Goal: Check status: Check status

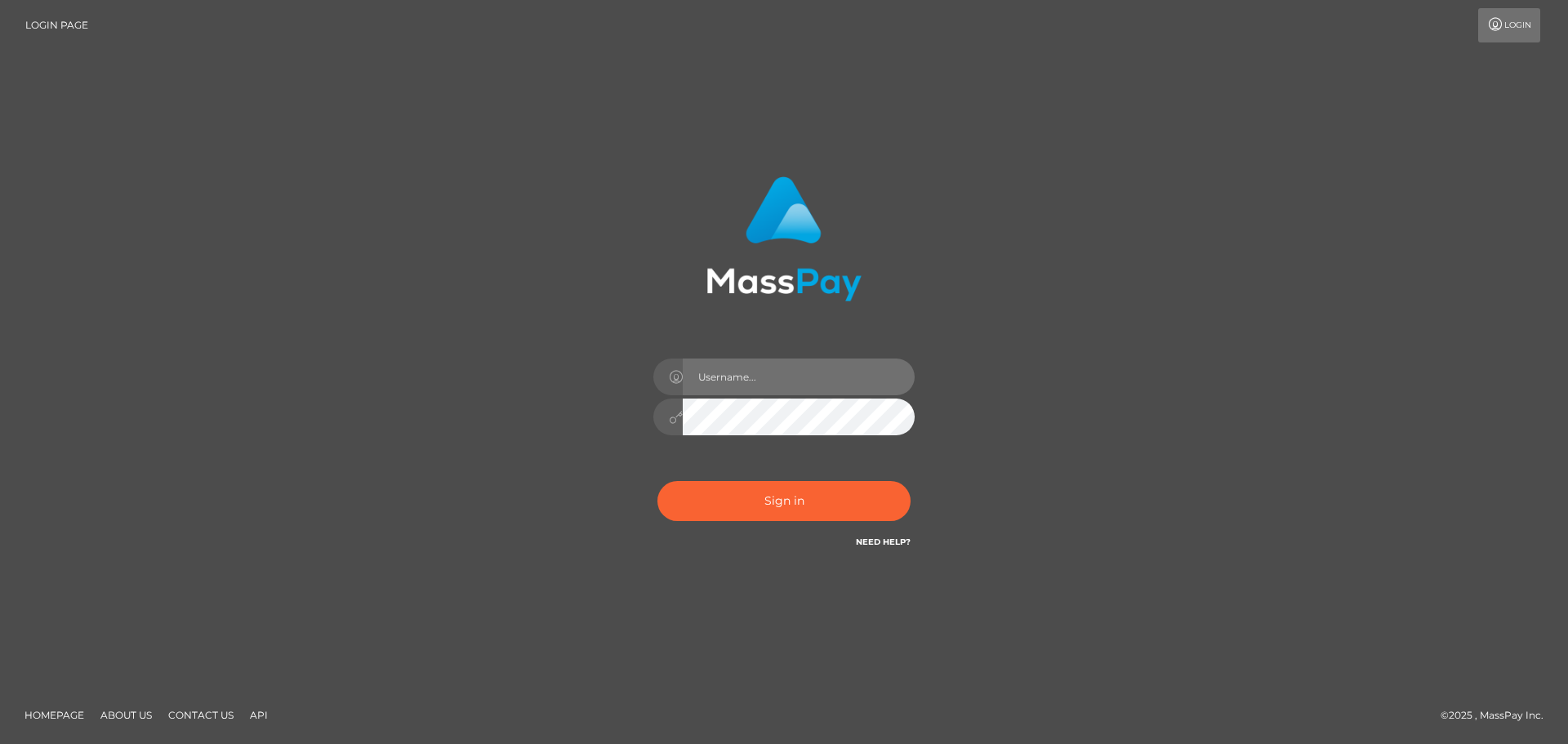
click at [820, 386] on input "text" at bounding box center [798, 377] width 232 height 37
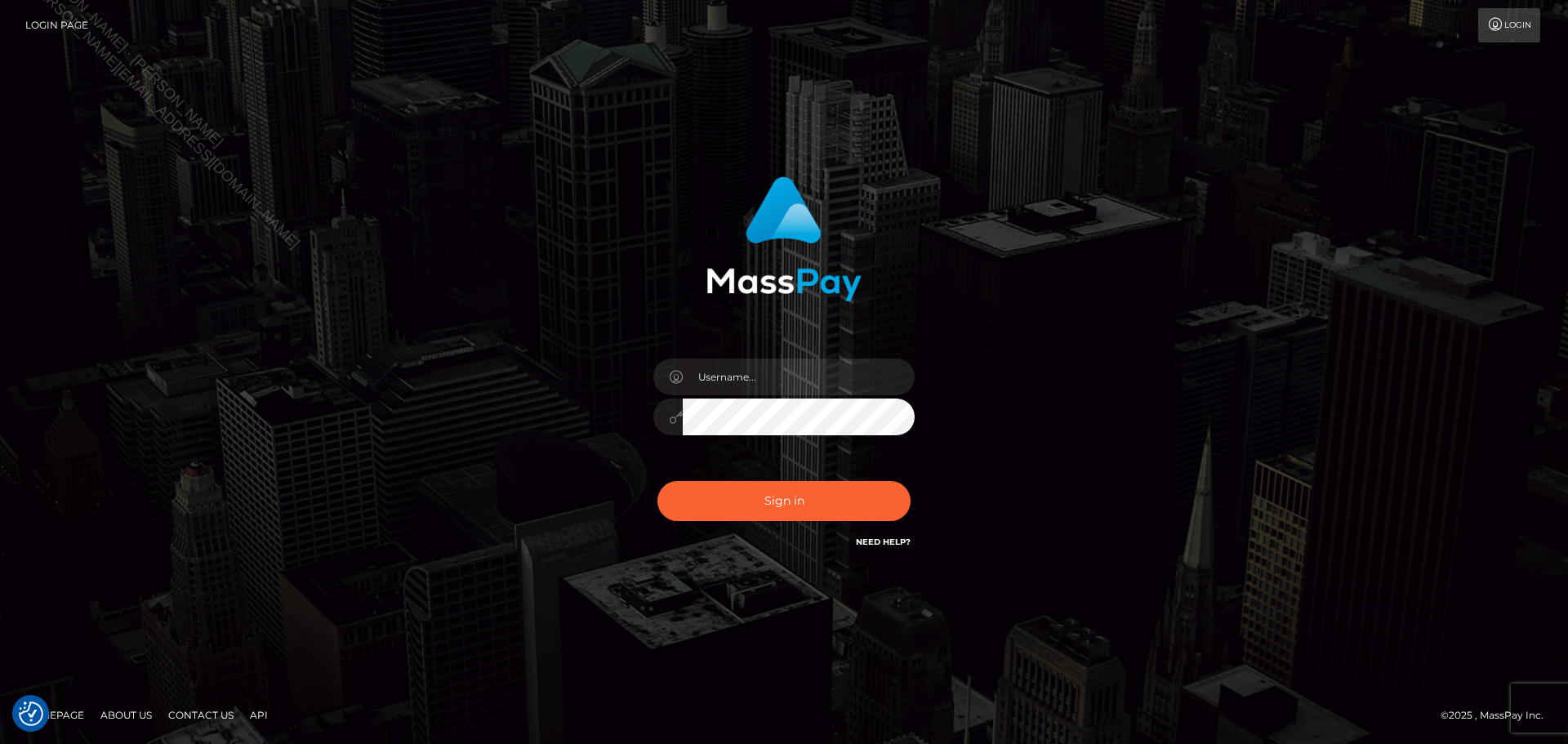
click at [614, 399] on div "Sign in" at bounding box center [784, 364] width 429 height 400
click at [800, 381] on input "text" at bounding box center [798, 377] width 232 height 37
click at [789, 380] on input "text" at bounding box center [798, 377] width 232 height 37
type input "Seleen"
click at [753, 497] on button "Sign in" at bounding box center [784, 501] width 253 height 40
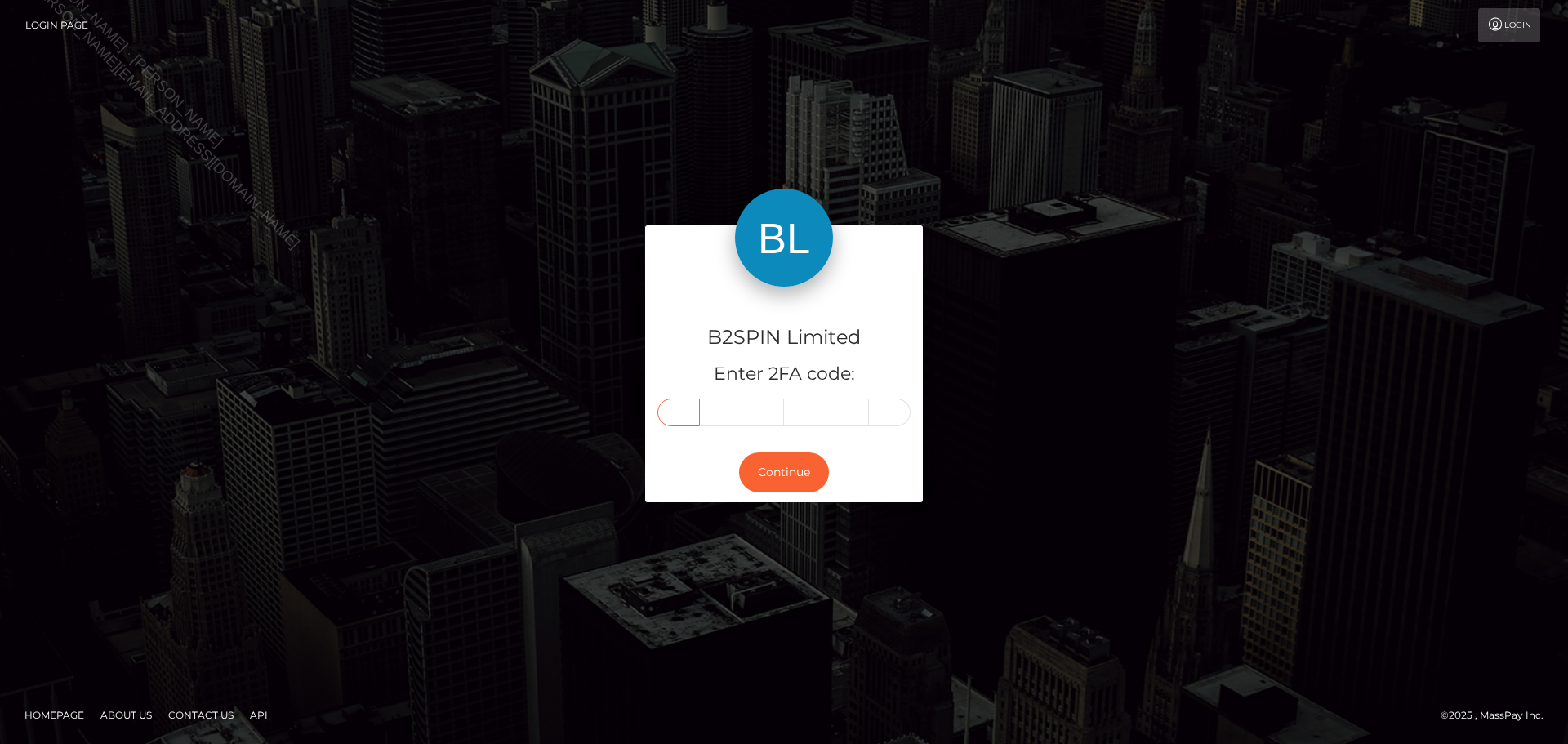
paste input "5"
type input "5"
type input "3"
type input "0"
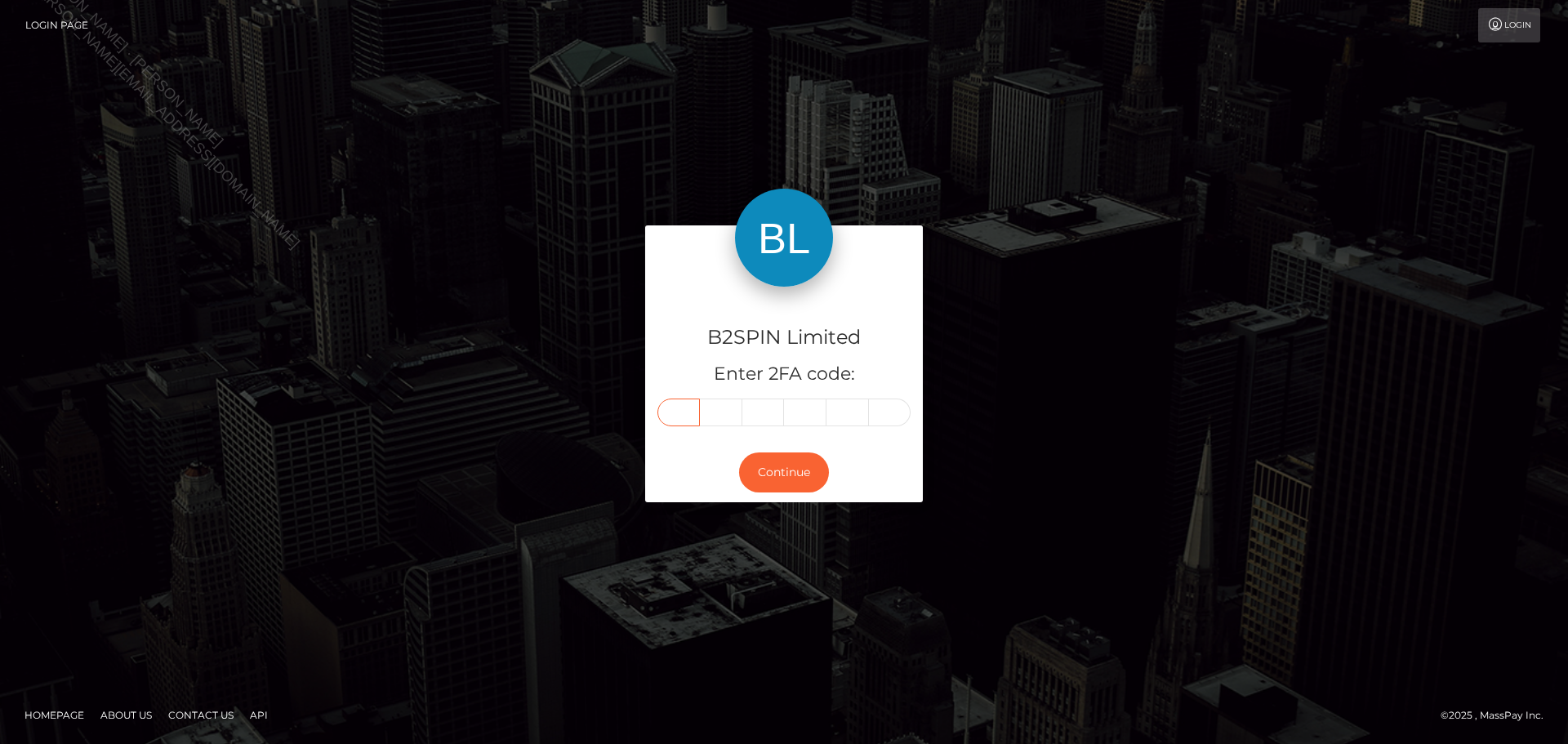
type input "2"
type input "9"
click at [764, 481] on button "Continue" at bounding box center [784, 473] width 90 height 40
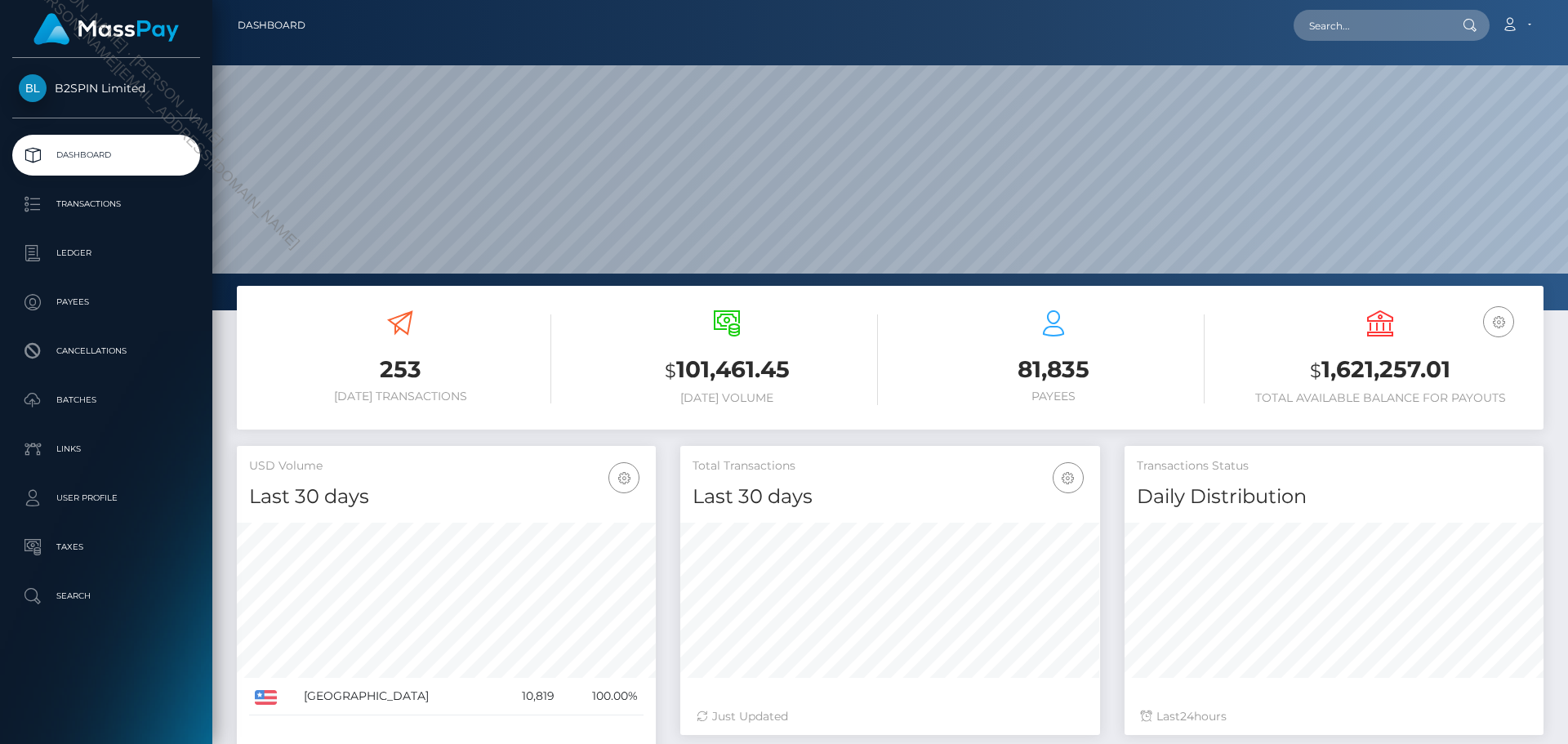
scroll to position [290, 420]
click at [81, 401] on p "Batches" at bounding box center [106, 400] width 175 height 24
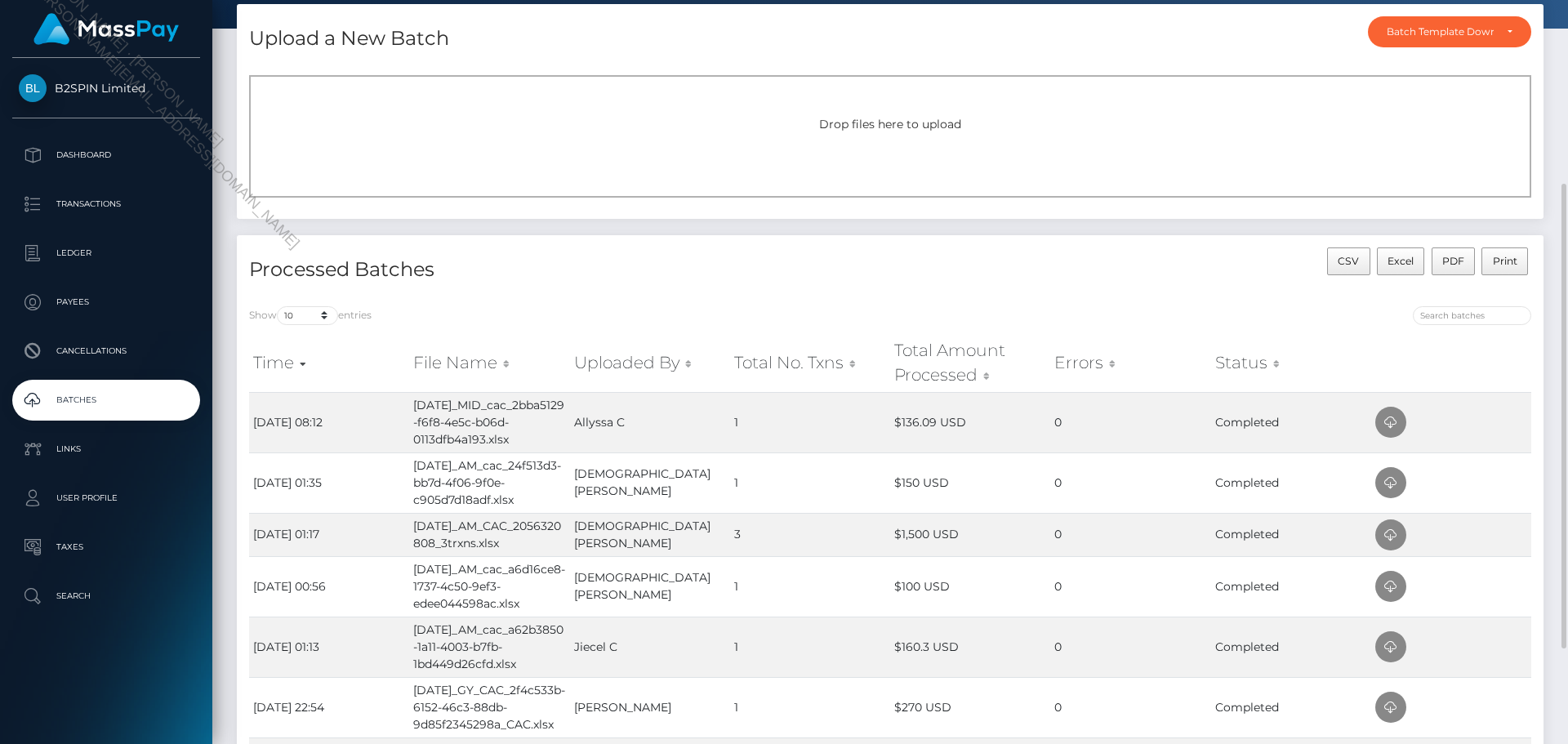
scroll to position [163, 0]
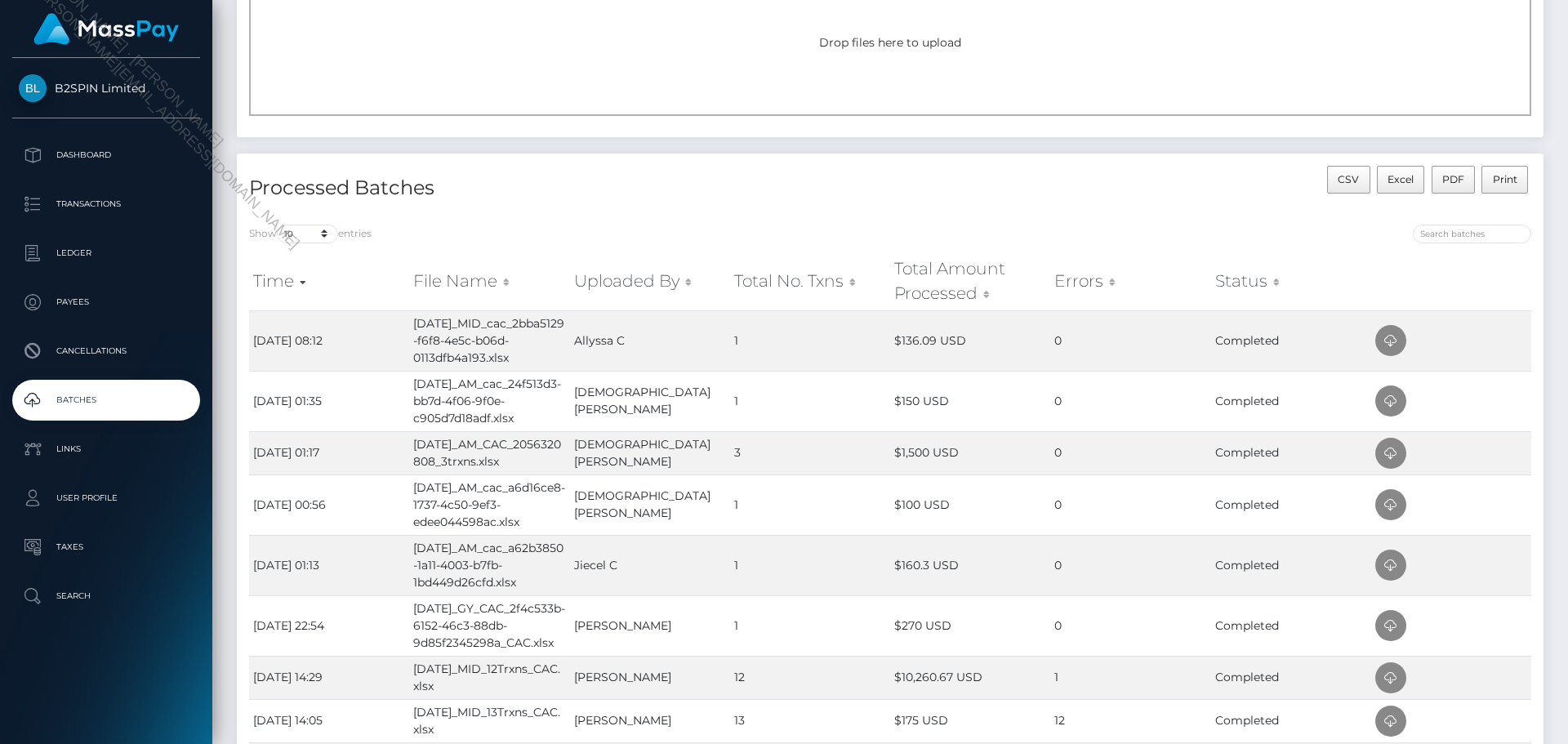
click at [108, 414] on link "Batches" at bounding box center [106, 400] width 188 height 41
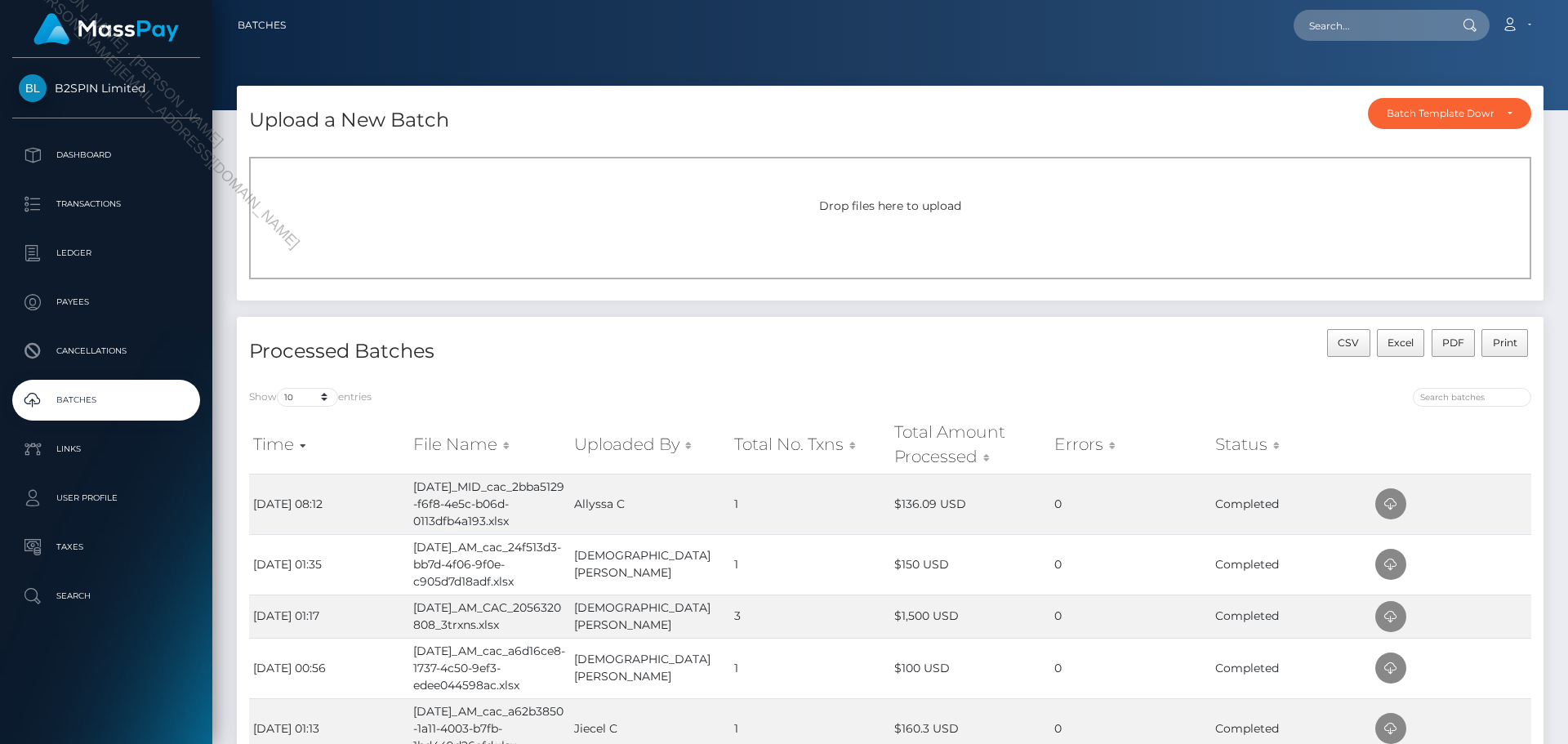
scroll to position [81, 0]
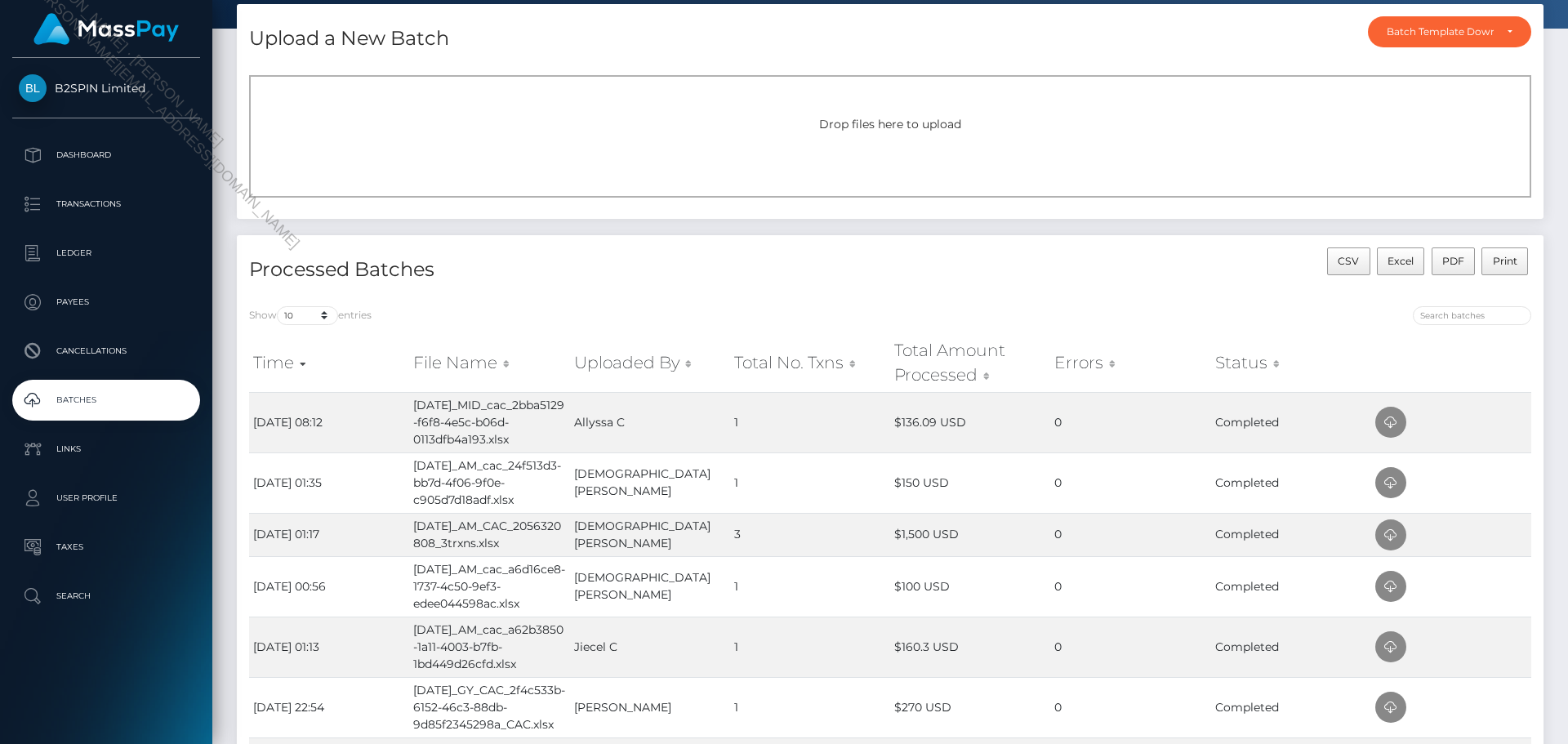
click at [100, 393] on p "Batches" at bounding box center [106, 400] width 175 height 24
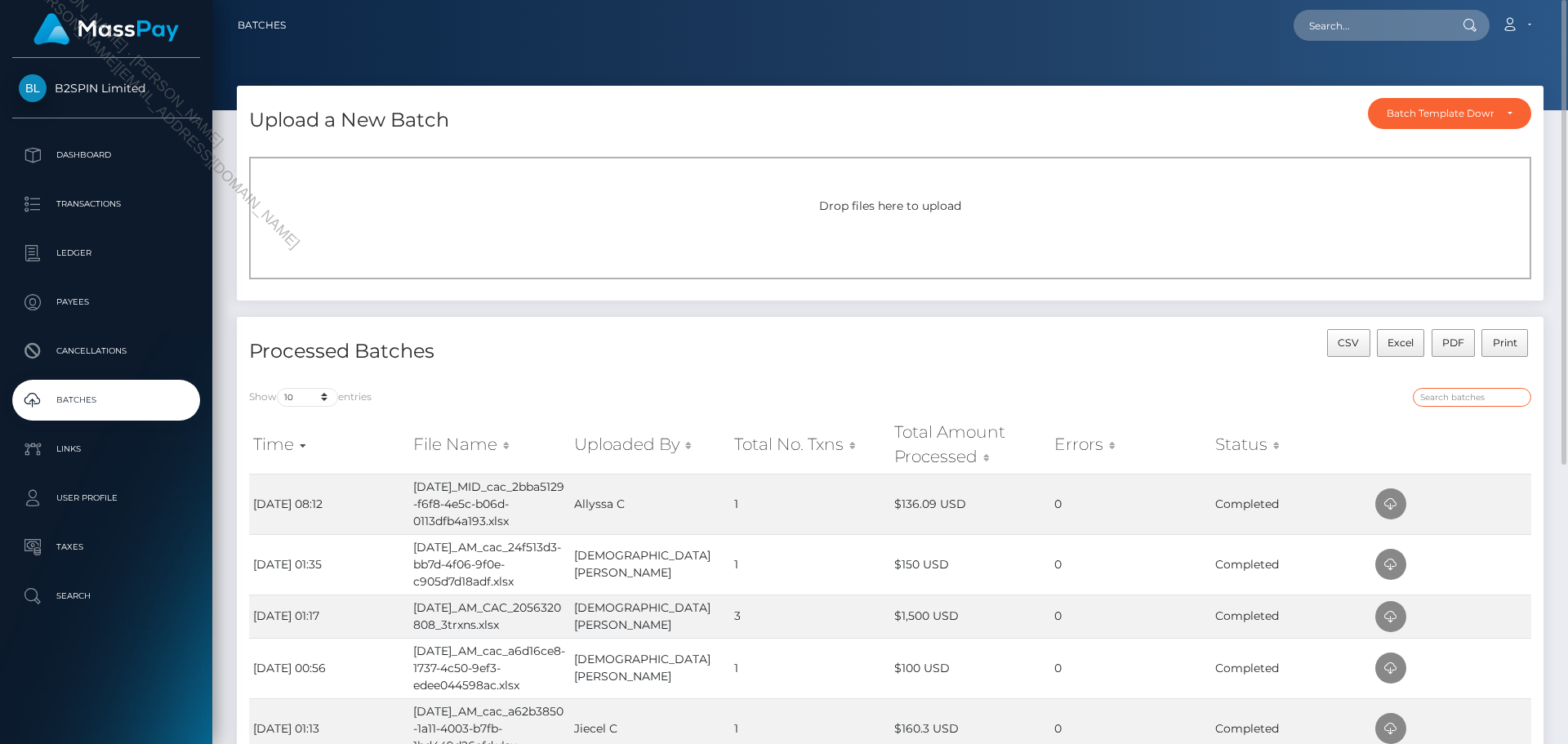
click at [1495, 398] on input "search" at bounding box center [1473, 397] width 119 height 18
paste input "SEPT29_AM_cac_b6815fd6-2191-4fef-a4d4-d5a5888df967"
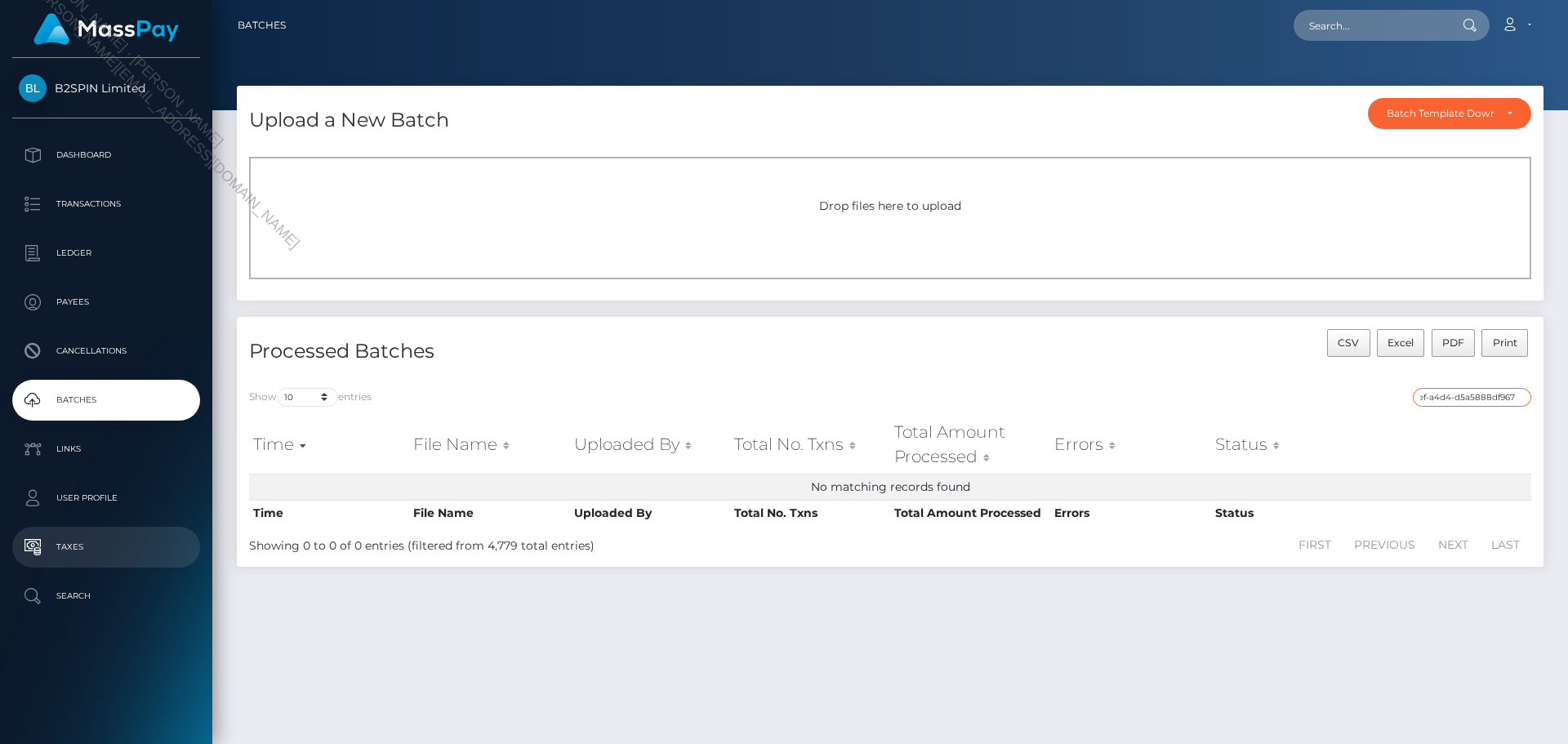
type input "SEPT29_AM_cac_b6815fd6-2191-4fef-a4d4-d5a5888df967"
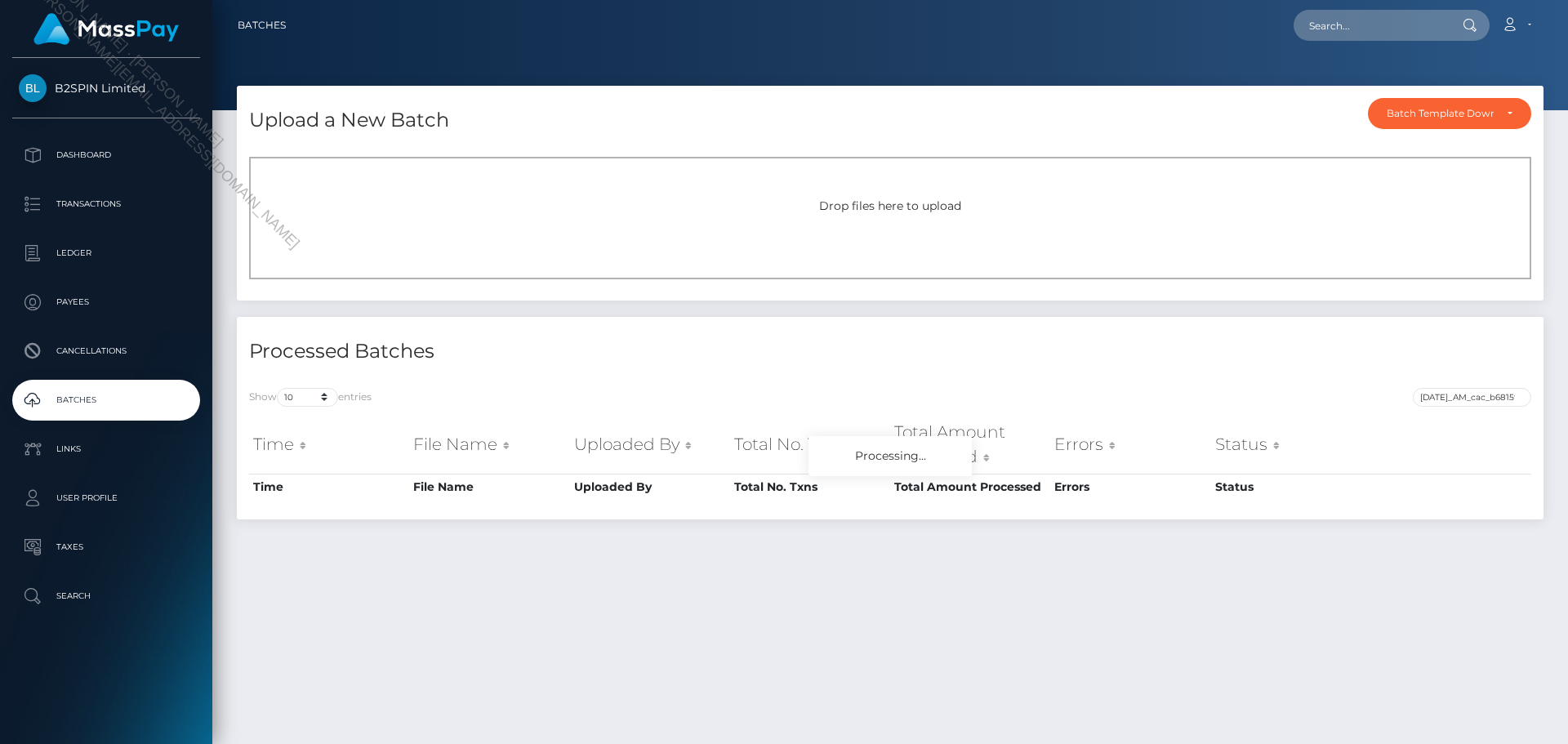
click at [110, 404] on p "Batches" at bounding box center [106, 400] width 175 height 24
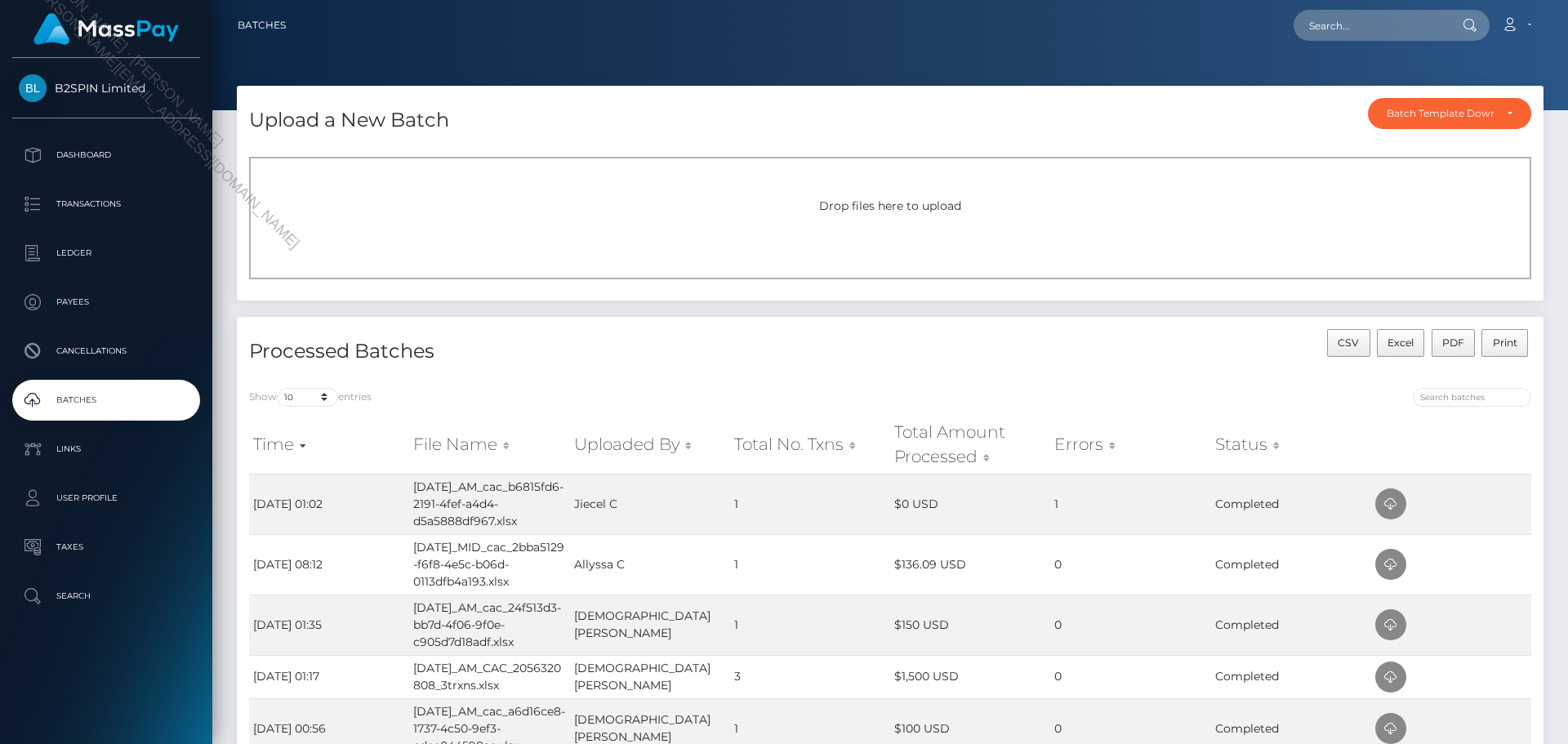
click at [693, 344] on h4 "Processed Batches" at bounding box center [564, 351] width 629 height 29
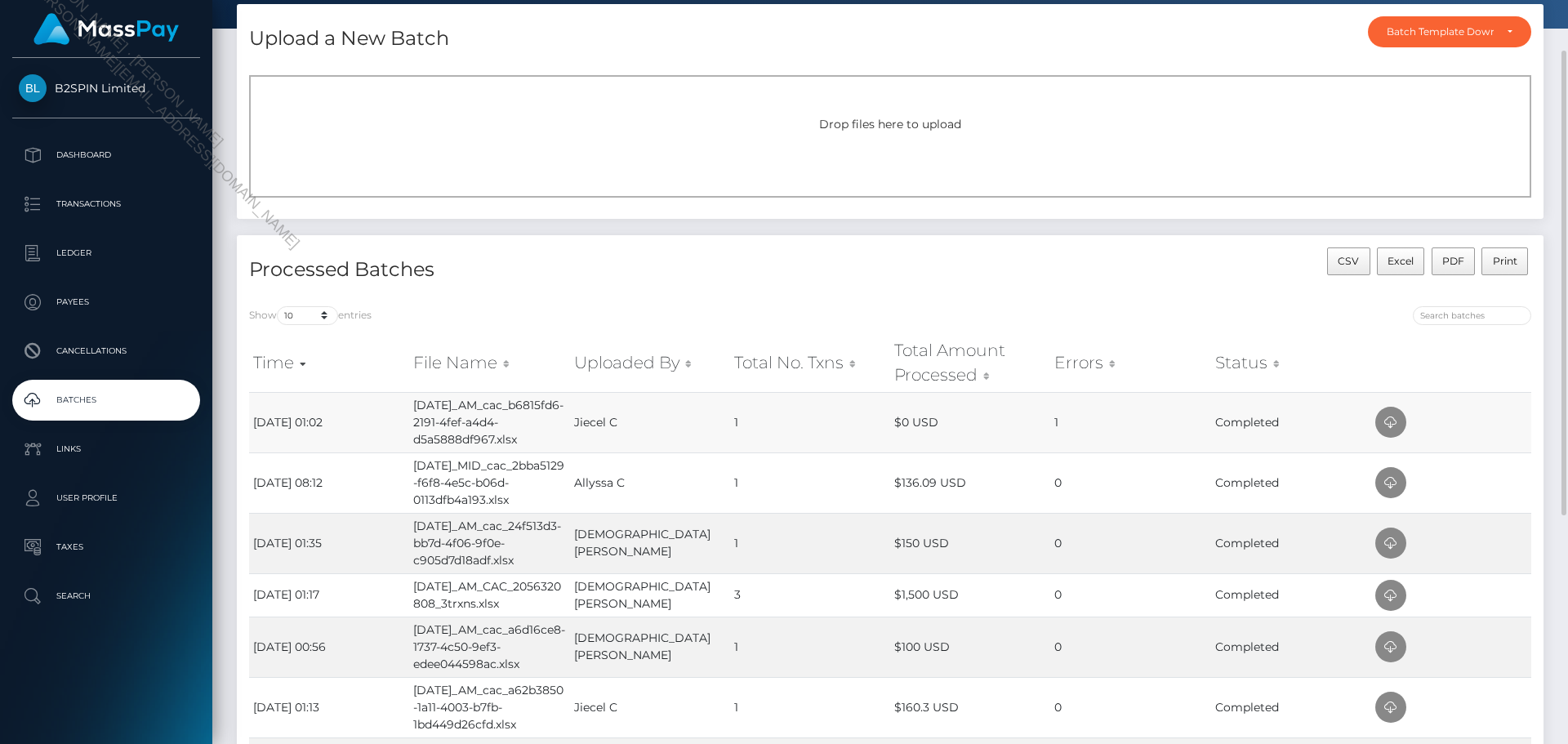
click at [479, 404] on td "[DATE]_AM_cac_b6815fd6-2191-4fef-a4d4-d5a5888df967.xlsx" at bounding box center [489, 422] width 160 height 60
click at [493, 428] on td "[DATE]_AM_cac_b6815fd6-2191-4fef-a4d4-d5a5888df967.xlsx" at bounding box center [489, 422] width 160 height 60
click at [459, 428] on td "[DATE]_AM_cac_b6815fd6-2191-4fef-a4d4-d5a5888df967.xlsx" at bounding box center [489, 422] width 160 height 60
drag, startPoint x: 297, startPoint y: 427, endPoint x: 1347, endPoint y: 410, distance: 1050.1
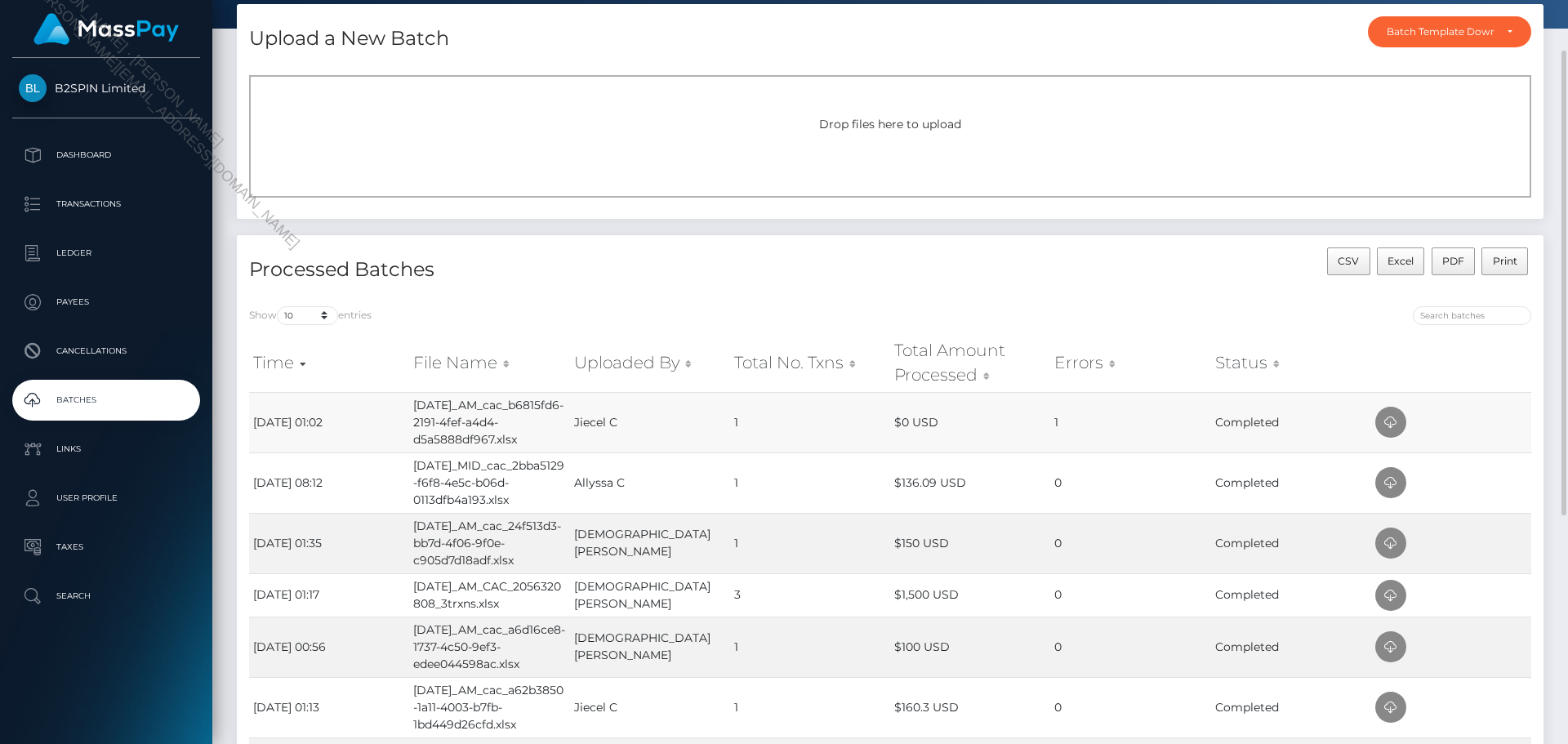
click at [311, 427] on td "[DATE] 01:02" at bounding box center [329, 422] width 160 height 60
click at [1123, 419] on td "1" at bounding box center [1130, 422] width 160 height 60
click at [156, 406] on p "Batches" at bounding box center [106, 400] width 175 height 24
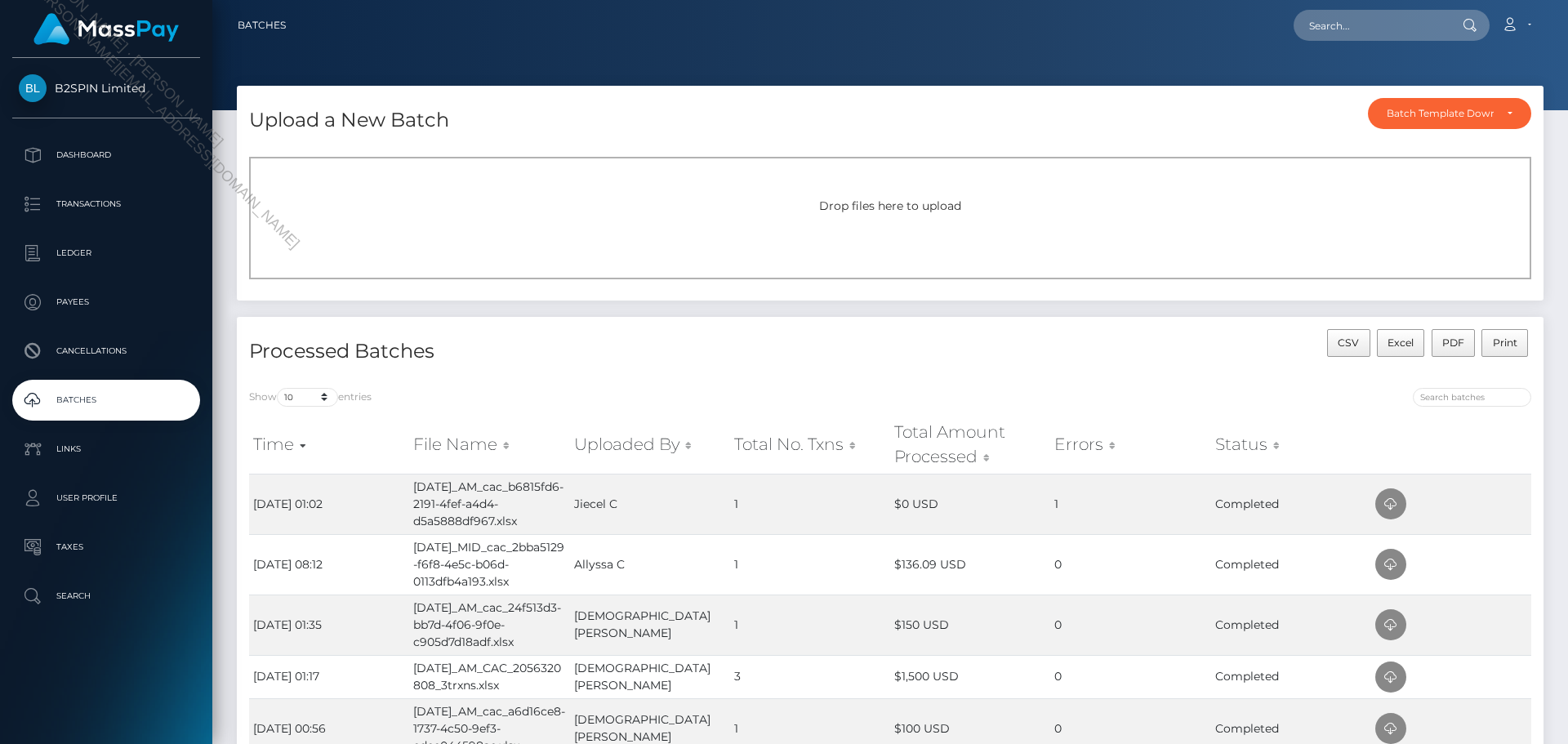
scroll to position [81, 0]
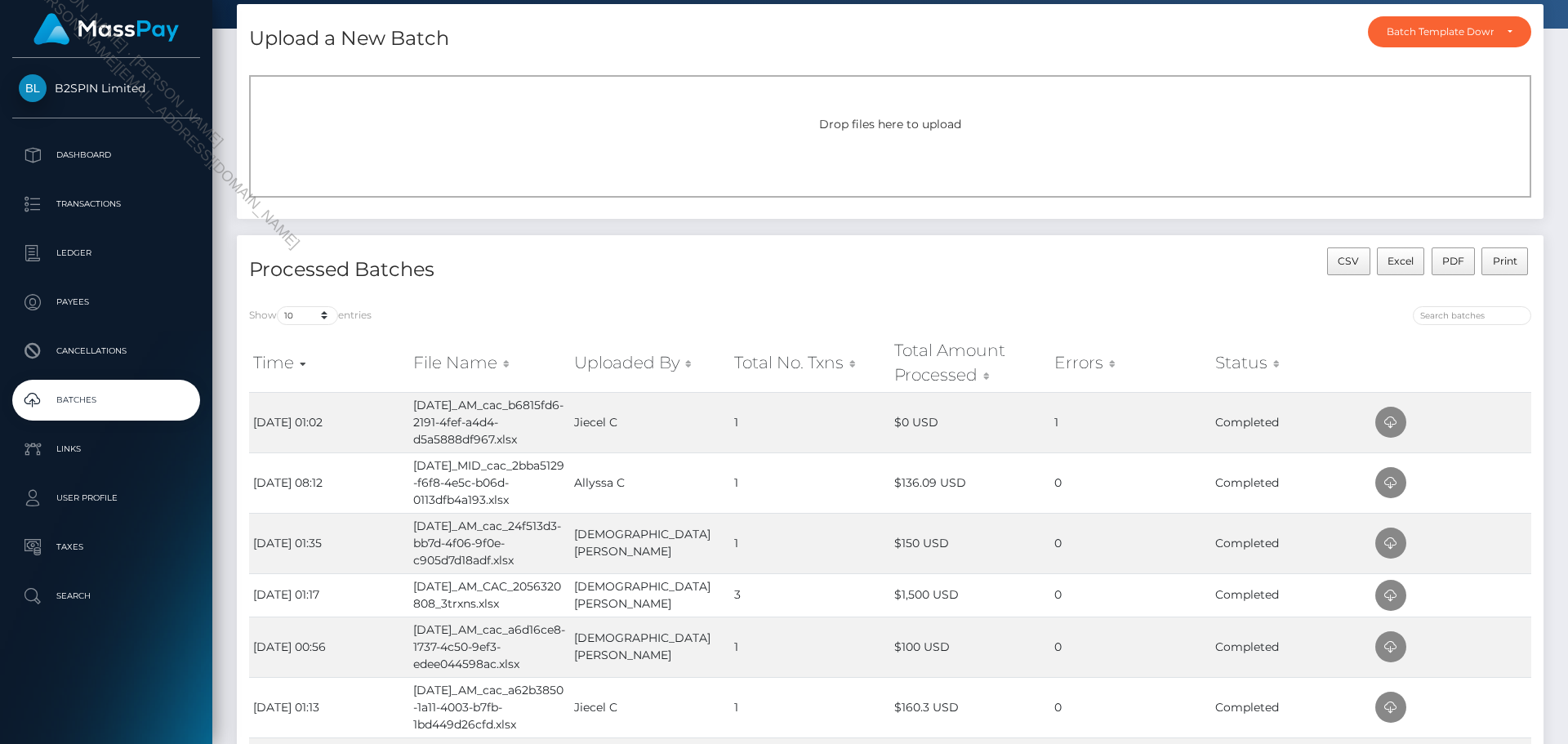
click at [121, 400] on p "Batches" at bounding box center [106, 400] width 175 height 24
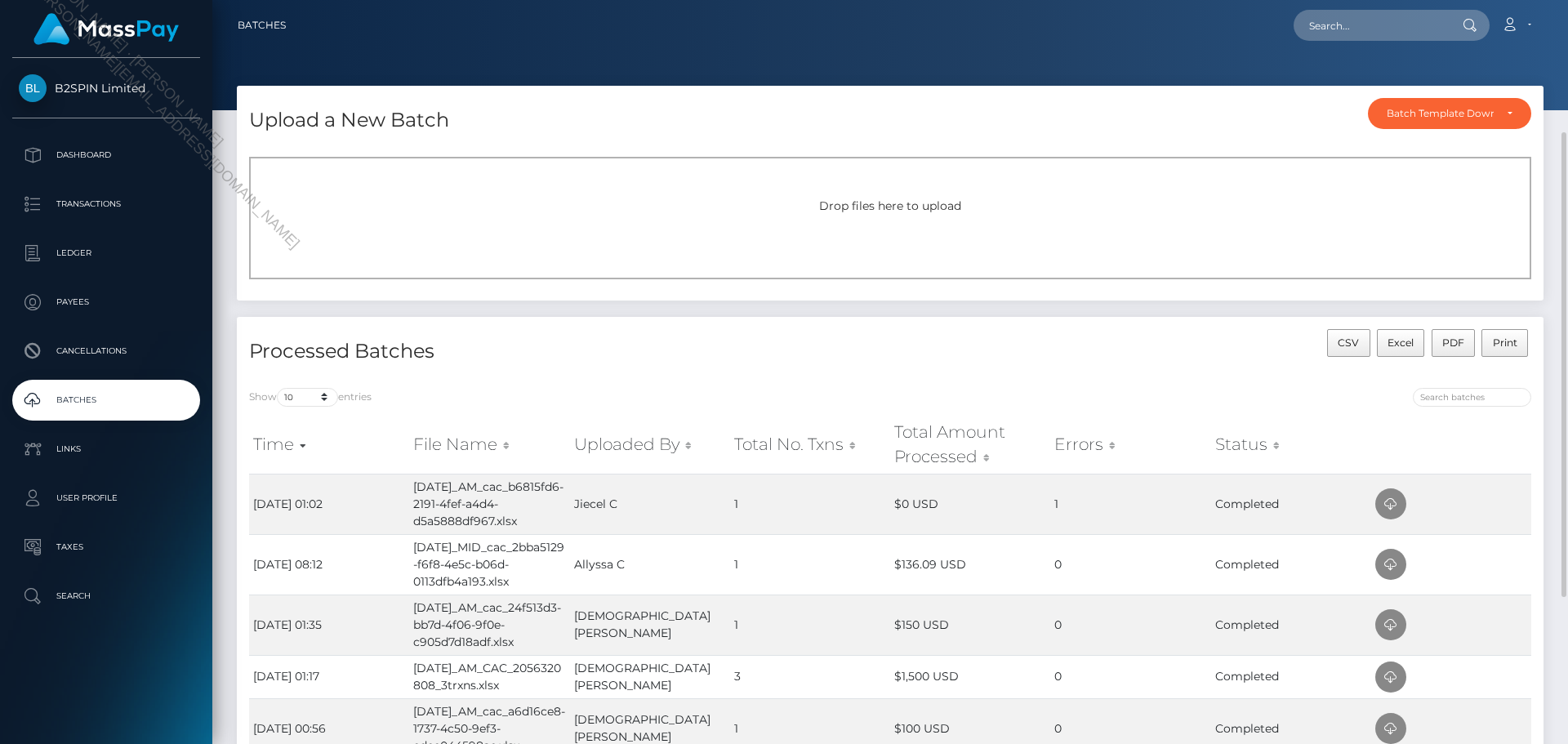
scroll to position [163, 0]
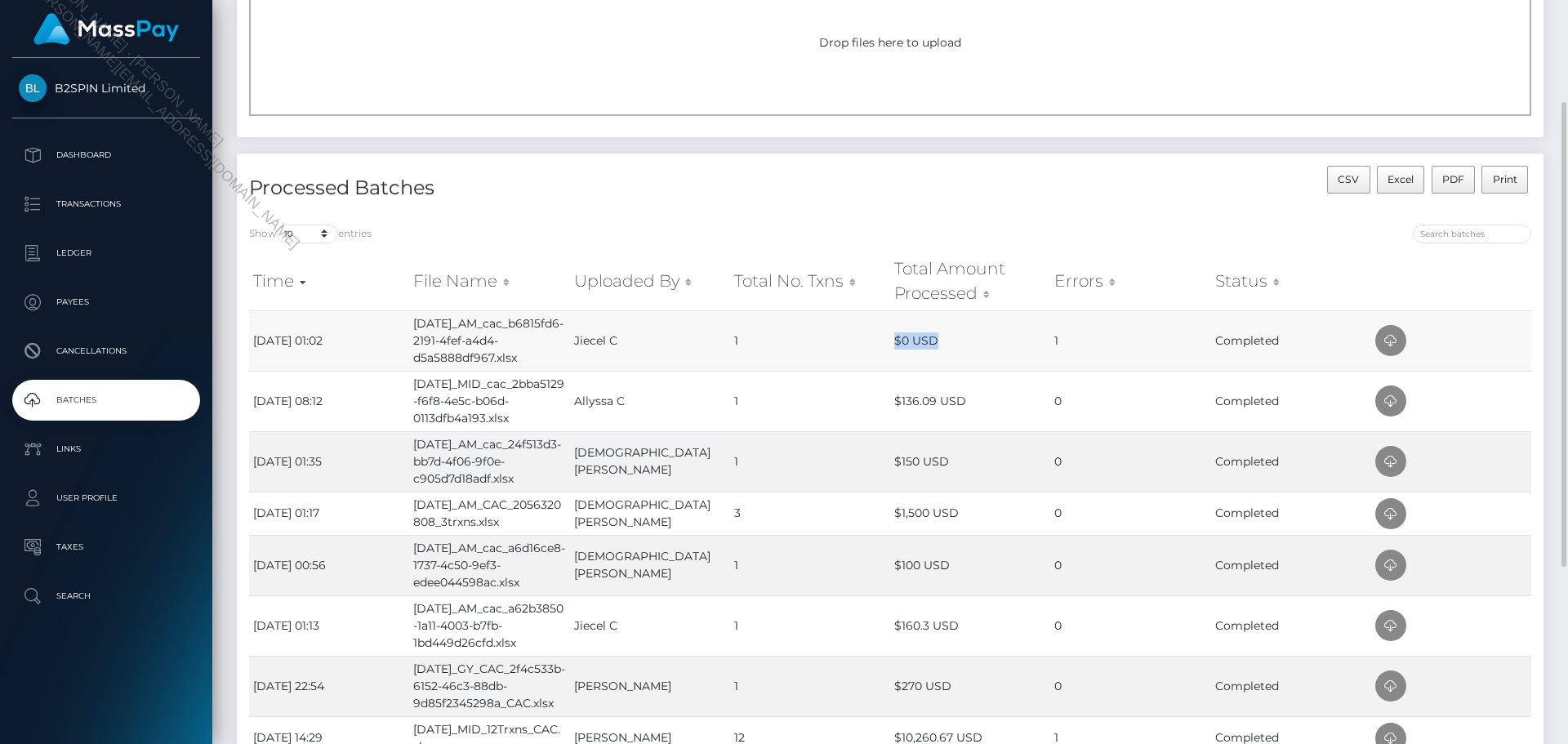
drag, startPoint x: 962, startPoint y: 343, endPoint x: 851, endPoint y: 335, distance: 111.3
click at [851, 335] on tr "29th Sep 25 01:02 SEPT29_AM_cac_b6815fd6-2191-4fef-a4d4-d5a5888df967.xlsx Jiece…" at bounding box center [890, 340] width 1282 height 60
click at [1390, 338] on icon at bounding box center [1391, 341] width 19 height 20
click at [112, 398] on p "Batches" at bounding box center [106, 400] width 175 height 24
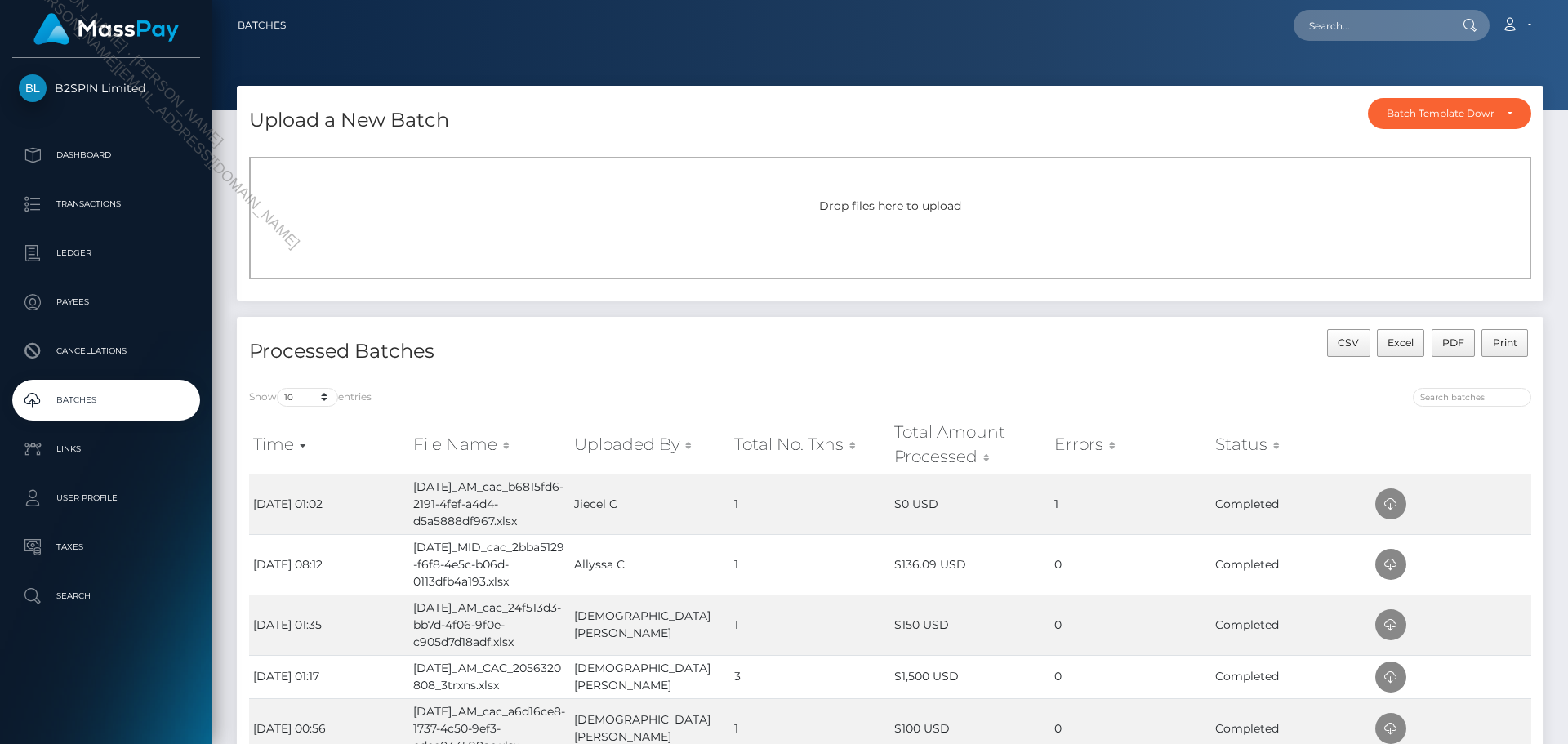
click at [149, 400] on p "Batches" at bounding box center [106, 400] width 175 height 24
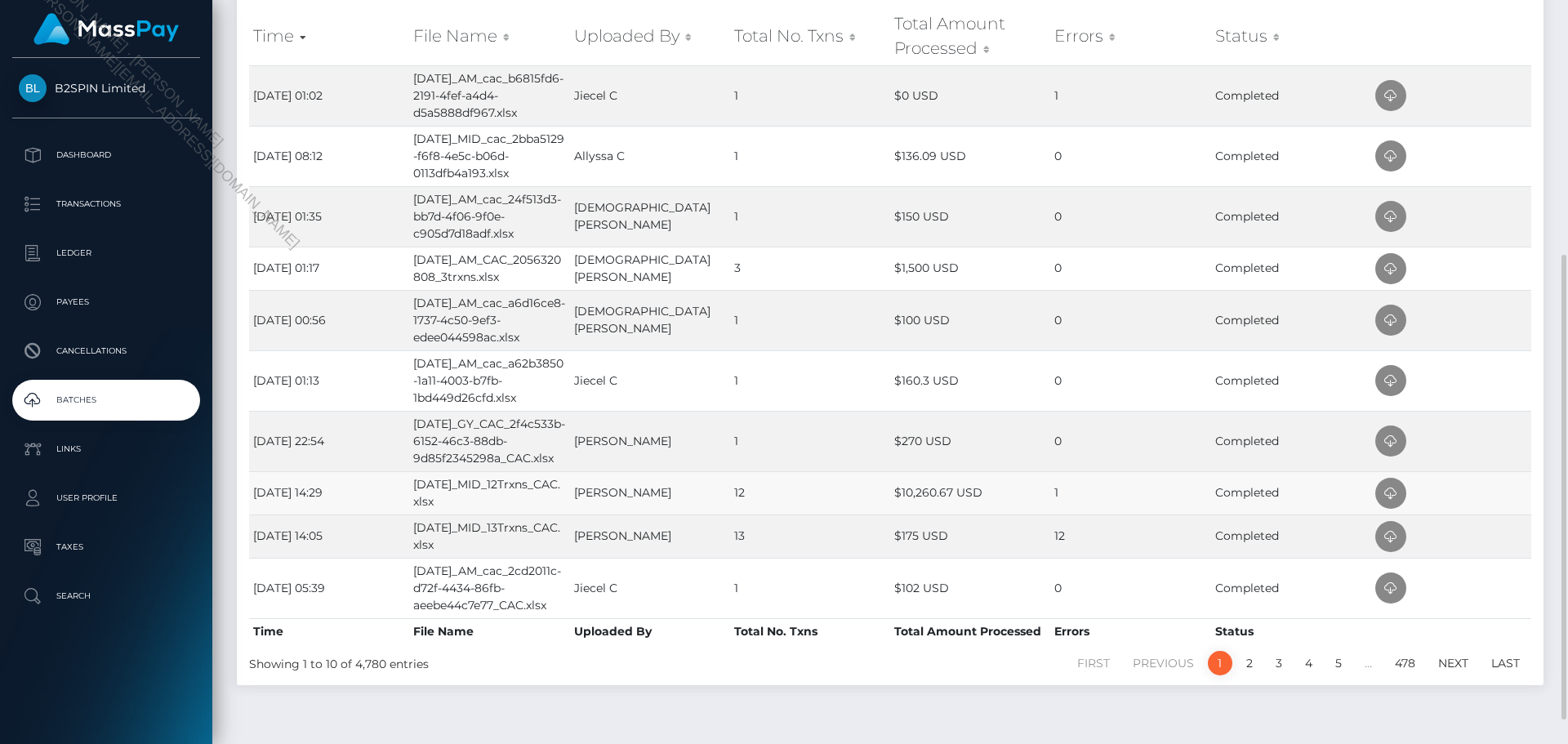
scroll to position [245, 0]
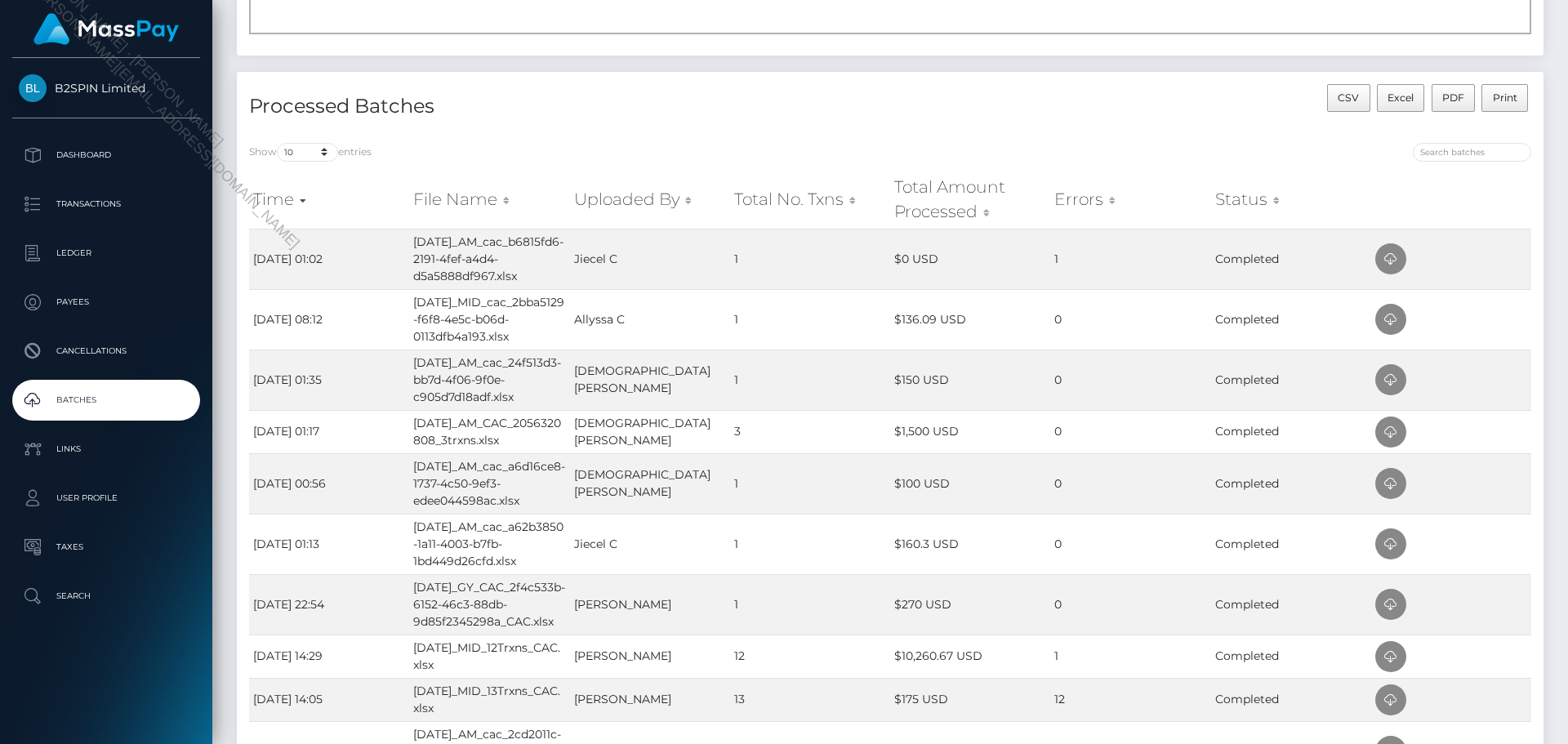
click at [153, 398] on p "Batches" at bounding box center [106, 400] width 175 height 24
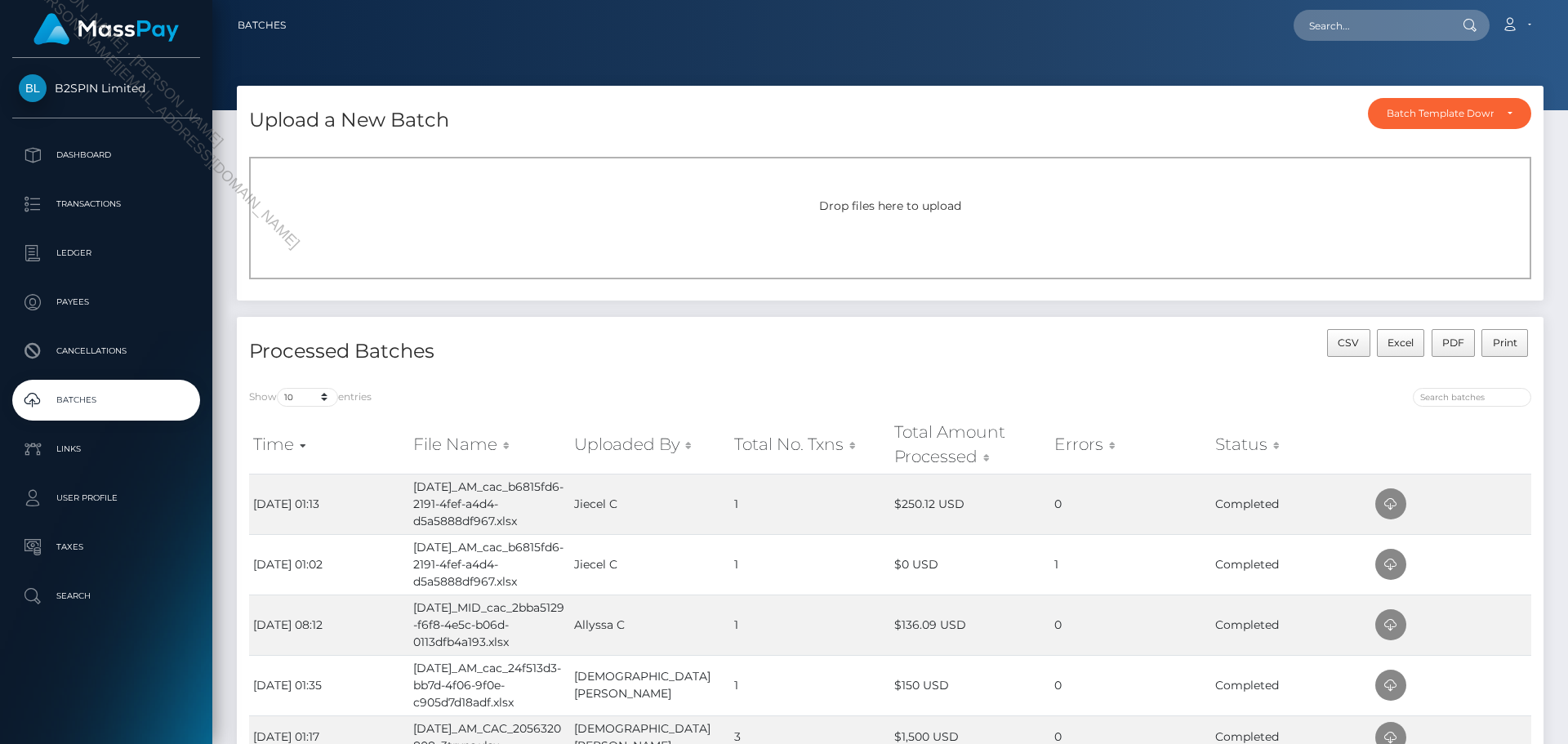
scroll to position [81, 0]
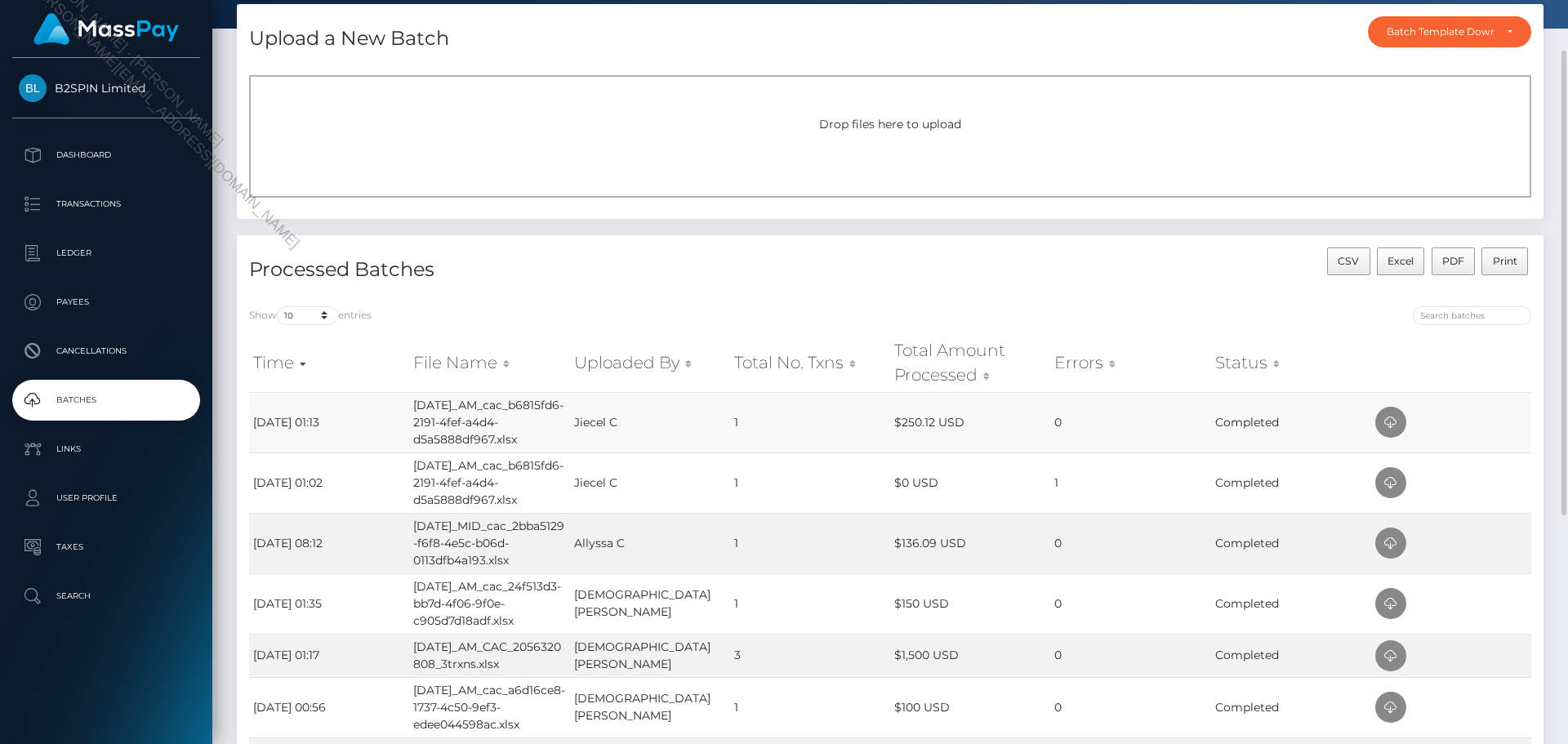
click at [464, 419] on td "[DATE]_AM_cac_b6815fd6-2191-4fef-a4d4-d5a5888df967.xlsx" at bounding box center [489, 422] width 160 height 60
copy td "[DATE]_AM_cac_b6815fd6-2191-4fef-a4d4-d5a5888df967.xlsx"
